Goal: Navigation & Orientation: Go to known website

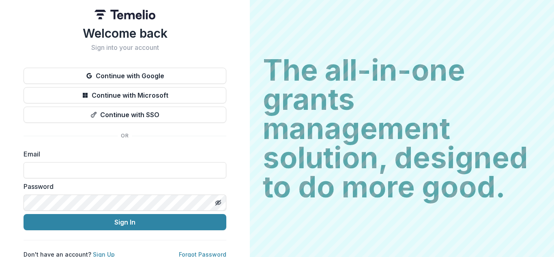
click at [122, 95] on button "Continue with Microsoft" at bounding box center [125, 95] width 203 height 16
